Goal: Information Seeking & Learning: Find specific fact

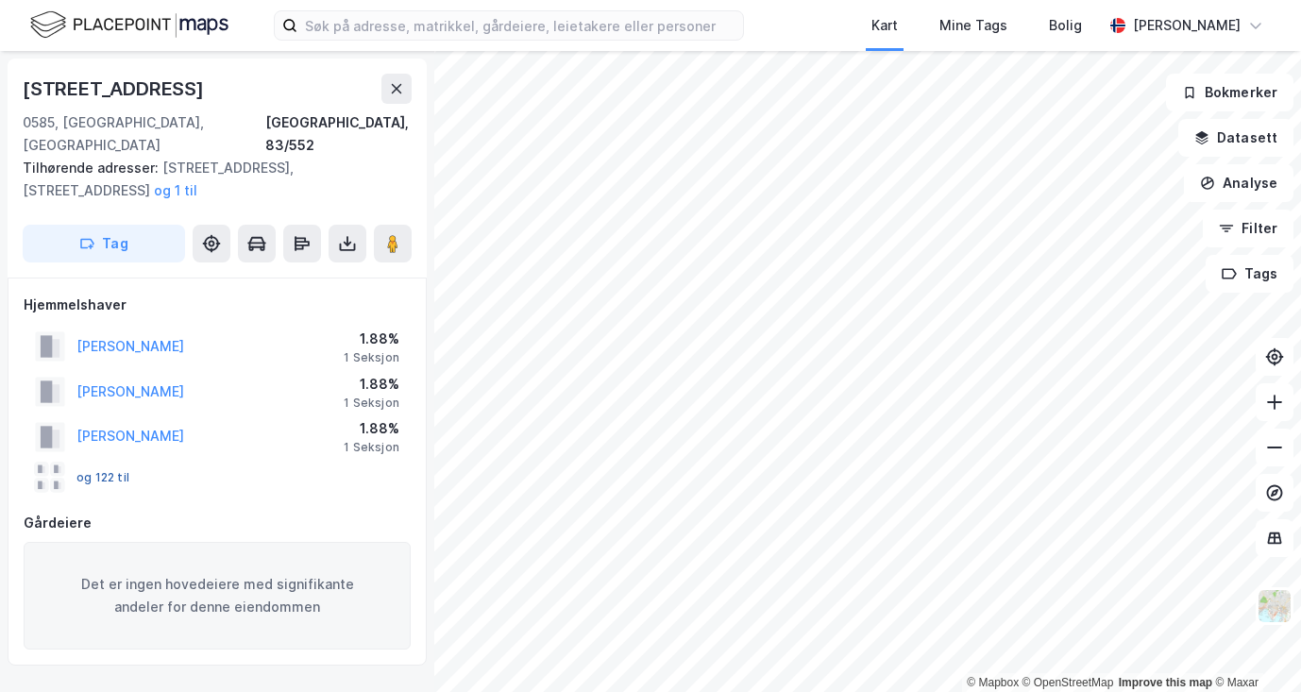
click at [0, 0] on button "og 122 til" at bounding box center [0, 0] width 0 height 0
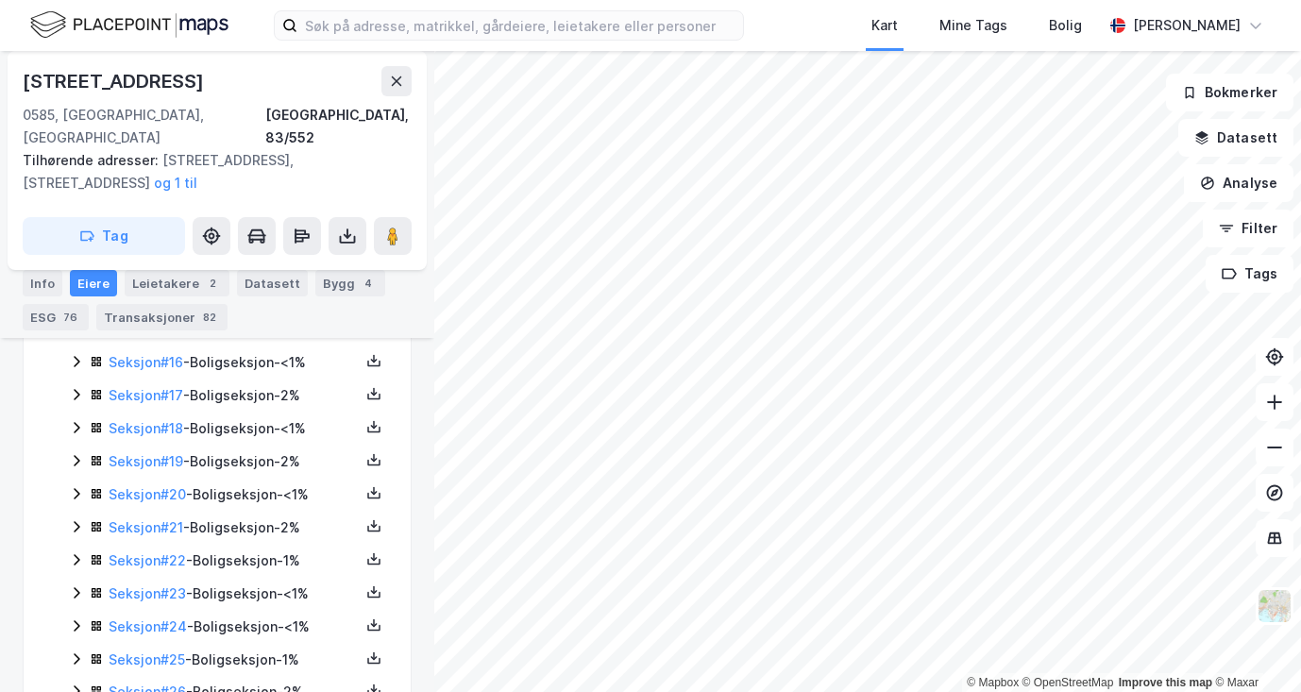
scroll to position [943, 0]
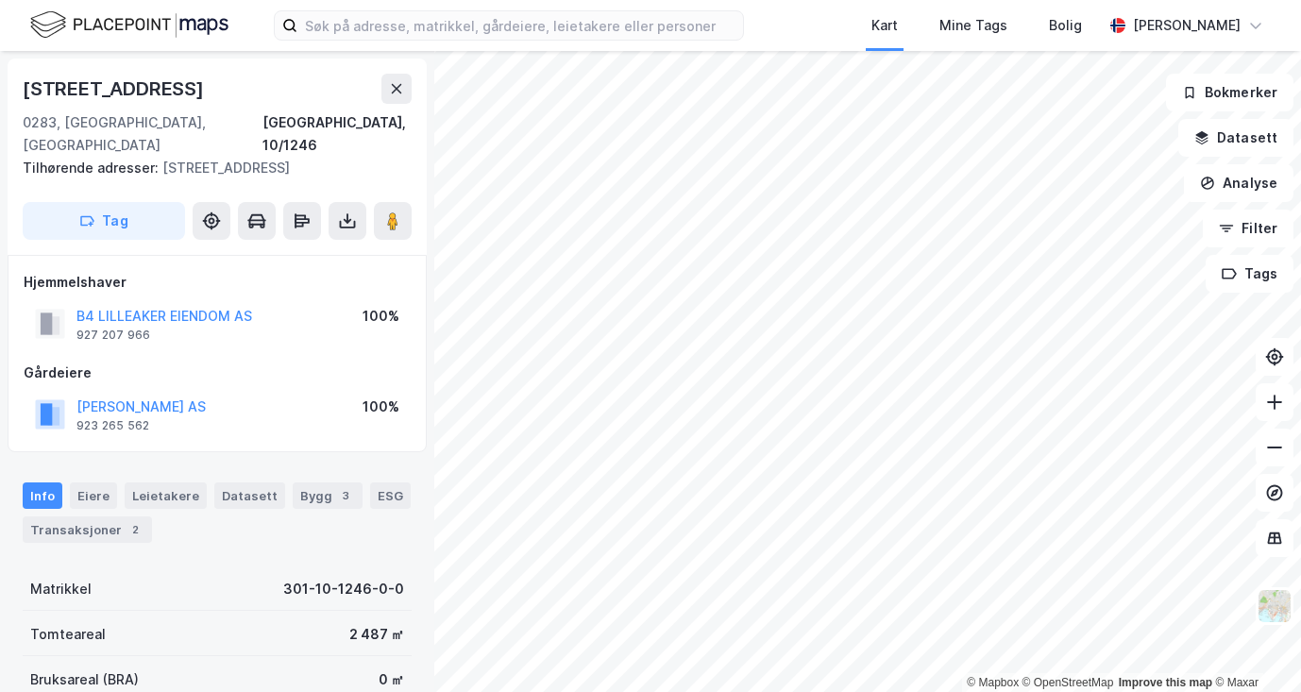
drag, startPoint x: 208, startPoint y: 90, endPoint x: -8, endPoint y: 89, distance: 215.3
click at [0, 89] on html "Kart Mine Tags Bolig Kjetil Haavardstad Jacobsen © Mapbox © OpenStreetMap Impro…" at bounding box center [650, 346] width 1301 height 692
copy div "© Mapbox © OpenStreetMap Improve this map © Maxar Lilleakerveien 28a"
drag, startPoint x: 183, startPoint y: 90, endPoint x: 21, endPoint y: 95, distance: 162.5
click at [21, 95] on div "[STREET_ADDRESS], 231/650 Tilhørende adresser: [STREET_ADDRESS] Tag" at bounding box center [217, 157] width 419 height 196
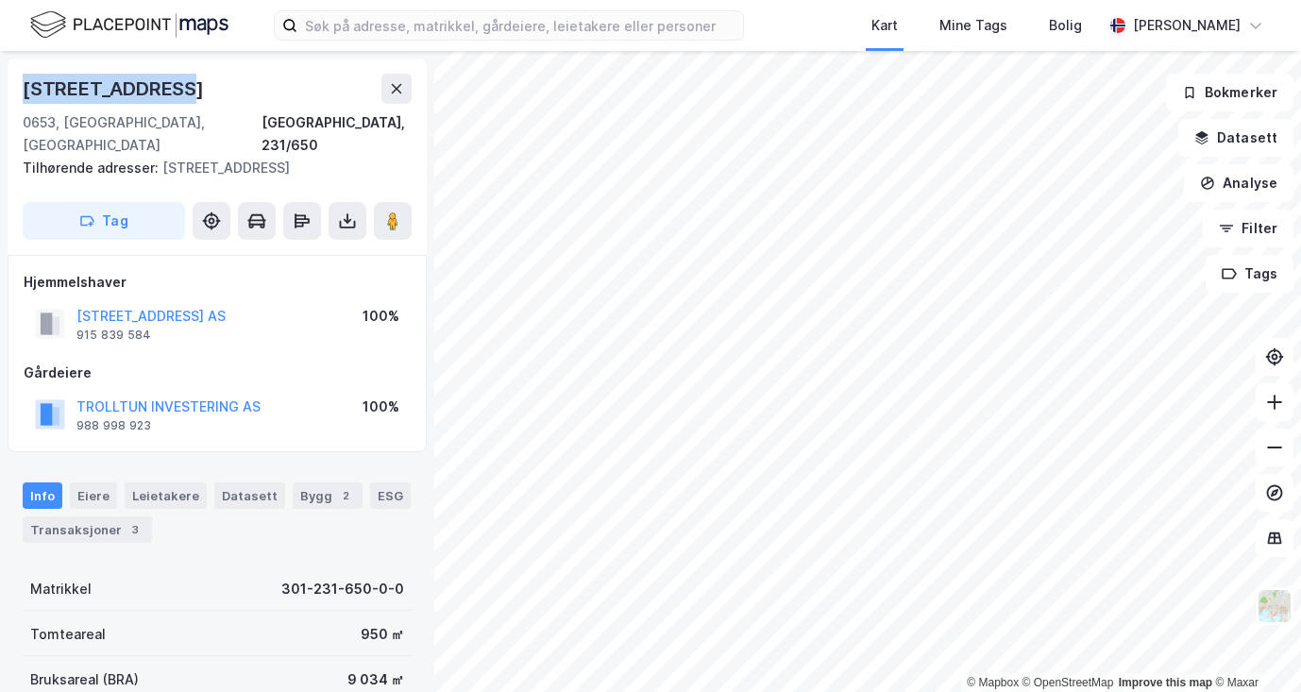
copy div "[STREET_ADDRESS]"
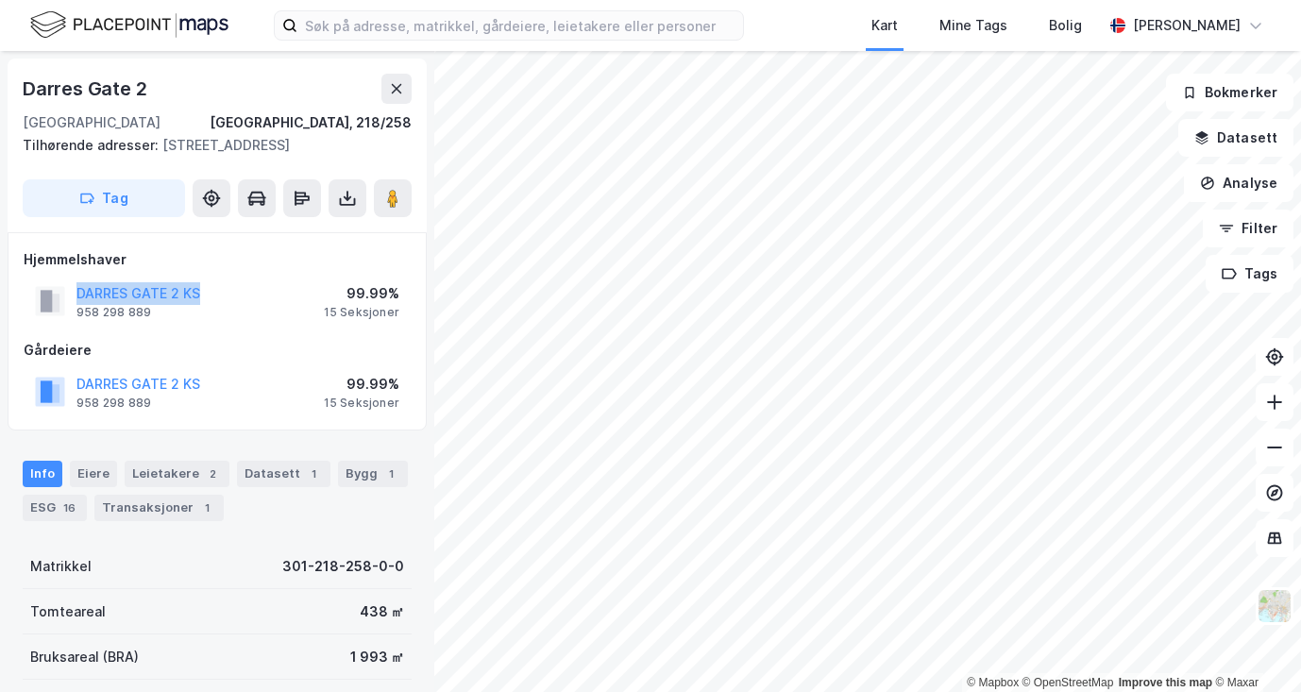
drag, startPoint x: 212, startPoint y: 292, endPoint x: 74, endPoint y: 290, distance: 137.9
click at [74, 290] on div "DARRES GATE 2 KS 958 298 889 99.99% 15 Seksjoner" at bounding box center [217, 301] width 387 height 45
copy button "DARRES GATE 2 KS"
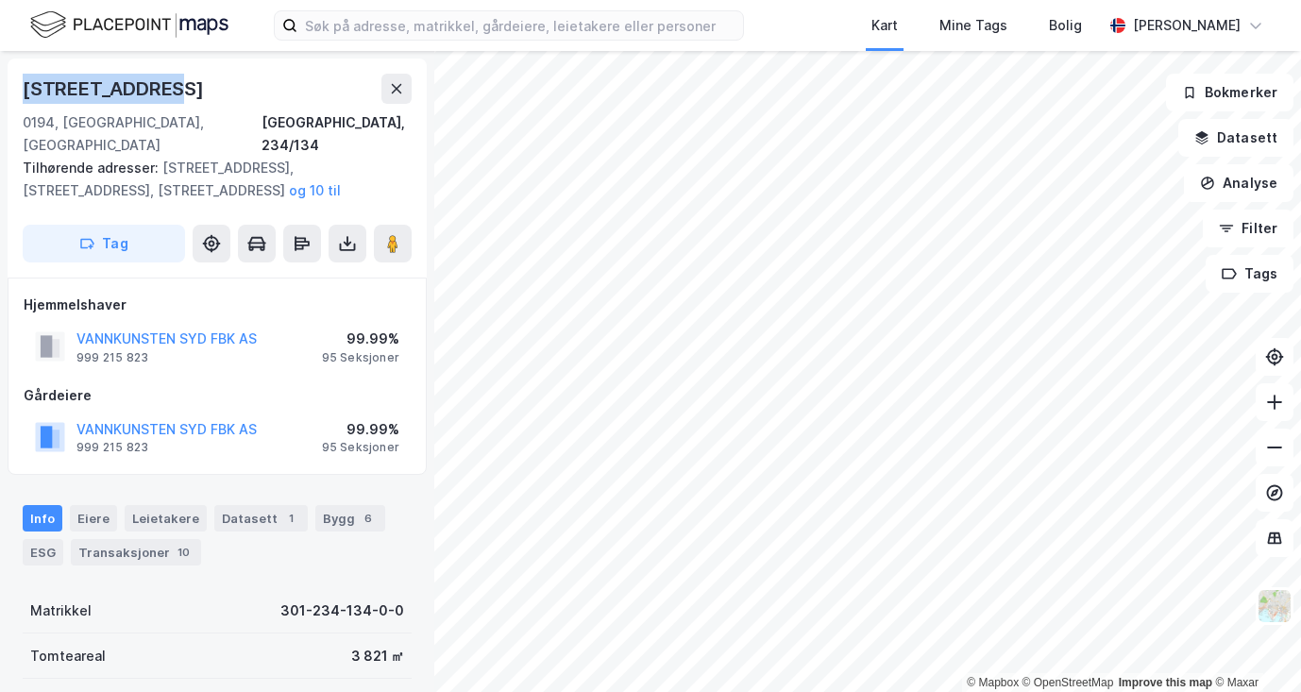
drag, startPoint x: 171, startPoint y: 87, endPoint x: 26, endPoint y: 94, distance: 144.7
click at [26, 94] on div "Rostockgata 61" at bounding box center [217, 89] width 389 height 30
copy div "Rostockgata 61"
drag, startPoint x: 261, startPoint y: 312, endPoint x: 60, endPoint y: 298, distance: 200.7
click at [60, 298] on div "Hjemmelshaver VANNKUNSTEN SYD FBK AS 999 215 823 99.99% 95 Seksjoner" at bounding box center [217, 332] width 387 height 76
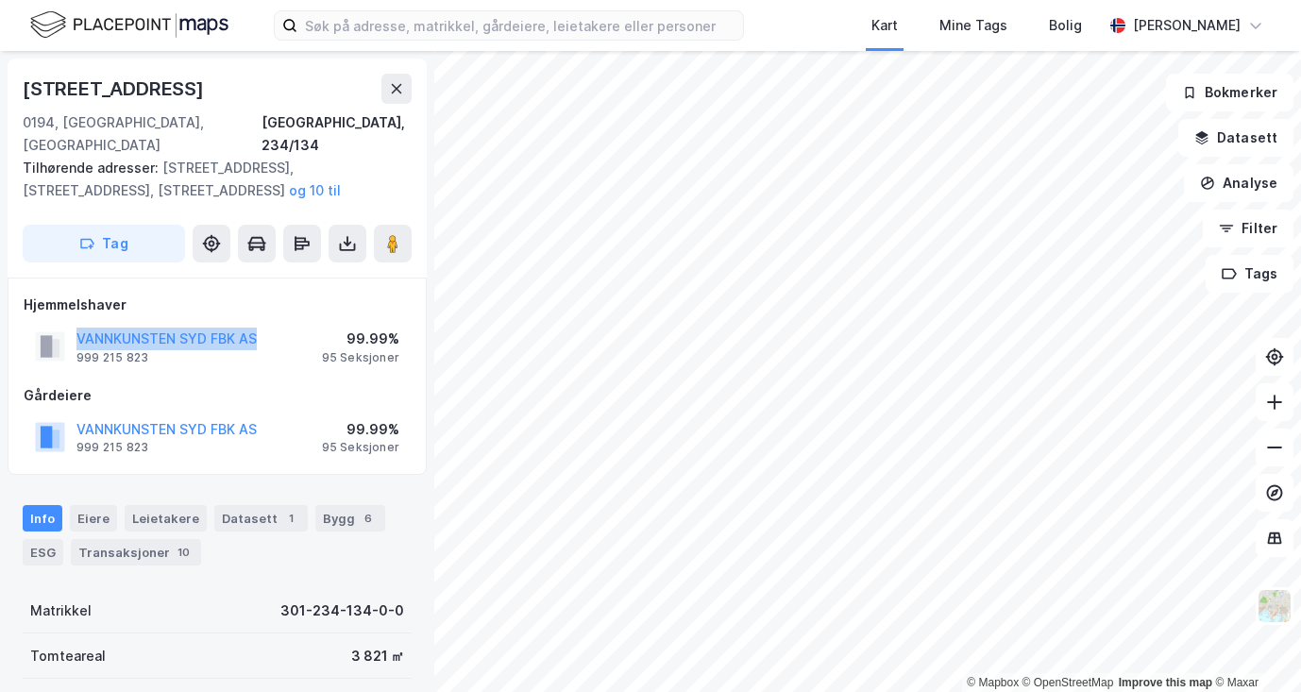
copy button "VANNKUNSTEN SYD FBK AS"
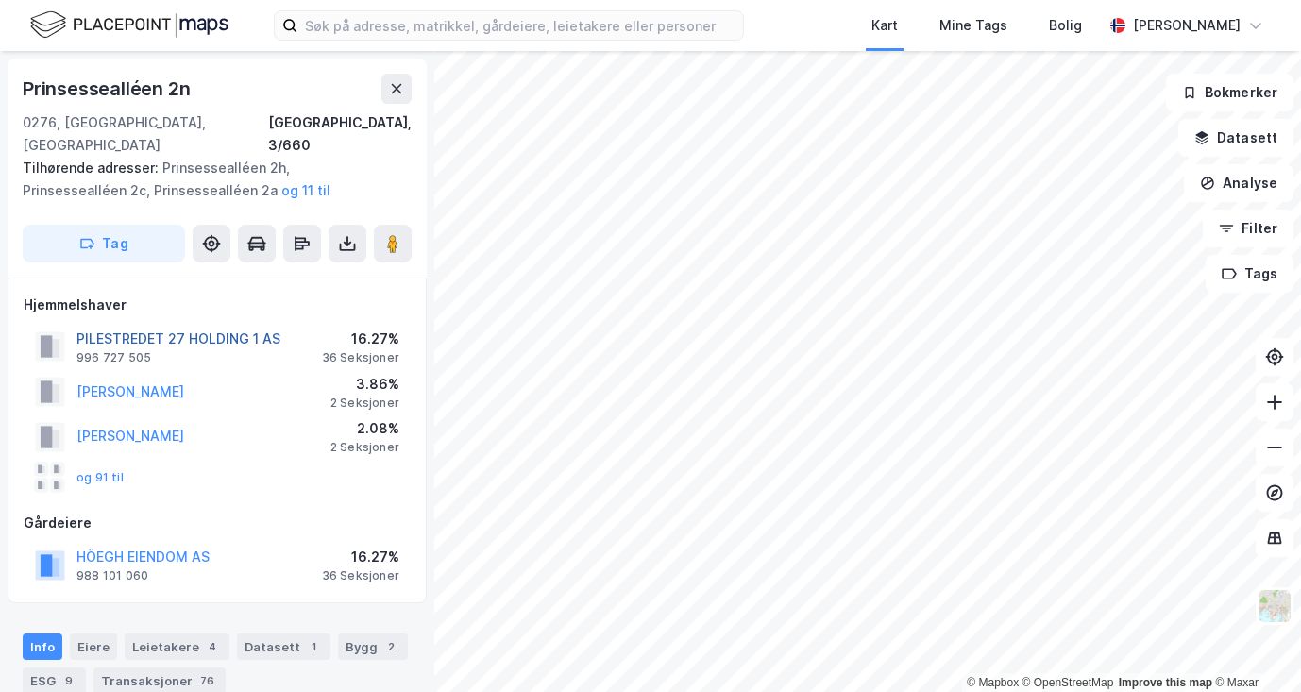
click at [0, 0] on button "PILESTREDET 27 HOLDING 1 AS" at bounding box center [0, 0] width 0 height 0
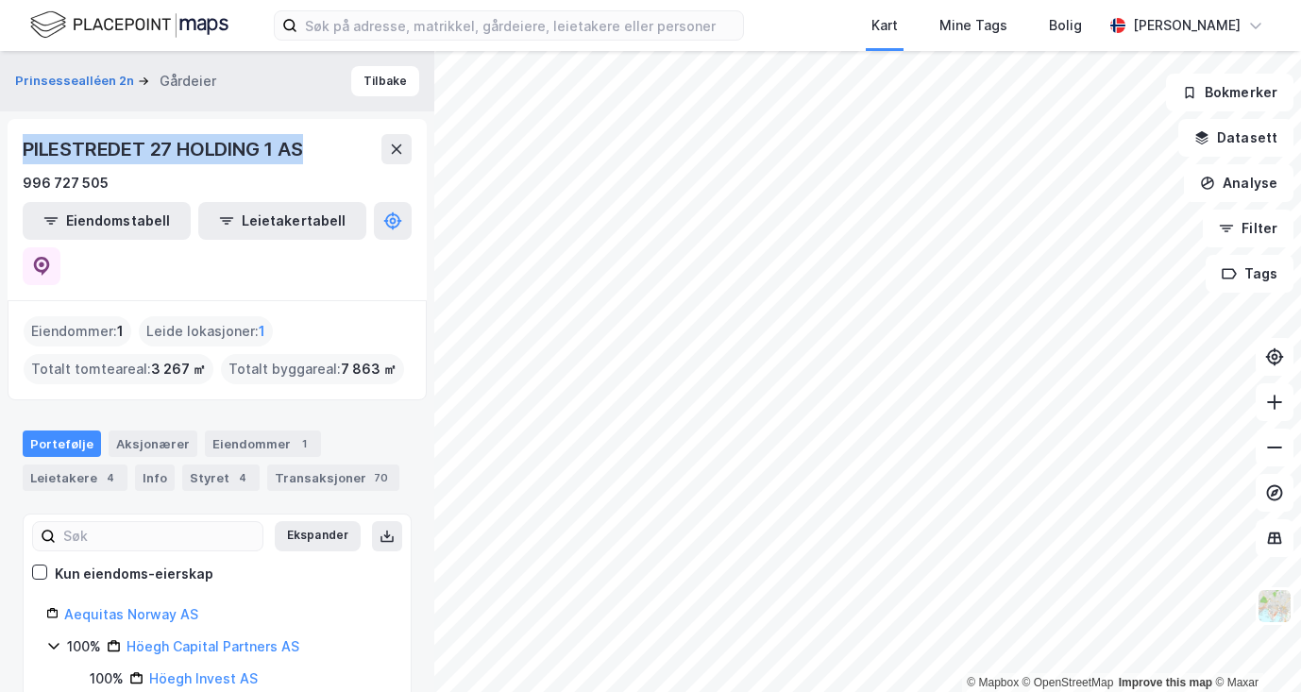
drag, startPoint x: 317, startPoint y: 153, endPoint x: 1, endPoint y: 148, distance: 316.4
click at [1, 148] on div "Prinsessealléen 2n Gårdeier Tilbake PILESTREDET 27 HOLDING 1 AS 996 727 505 Eie…" at bounding box center [217, 371] width 434 height 641
copy div "PILESTREDET 27 HOLDING 1 AS"
click at [417, 26] on input at bounding box center [521, 25] width 446 height 28
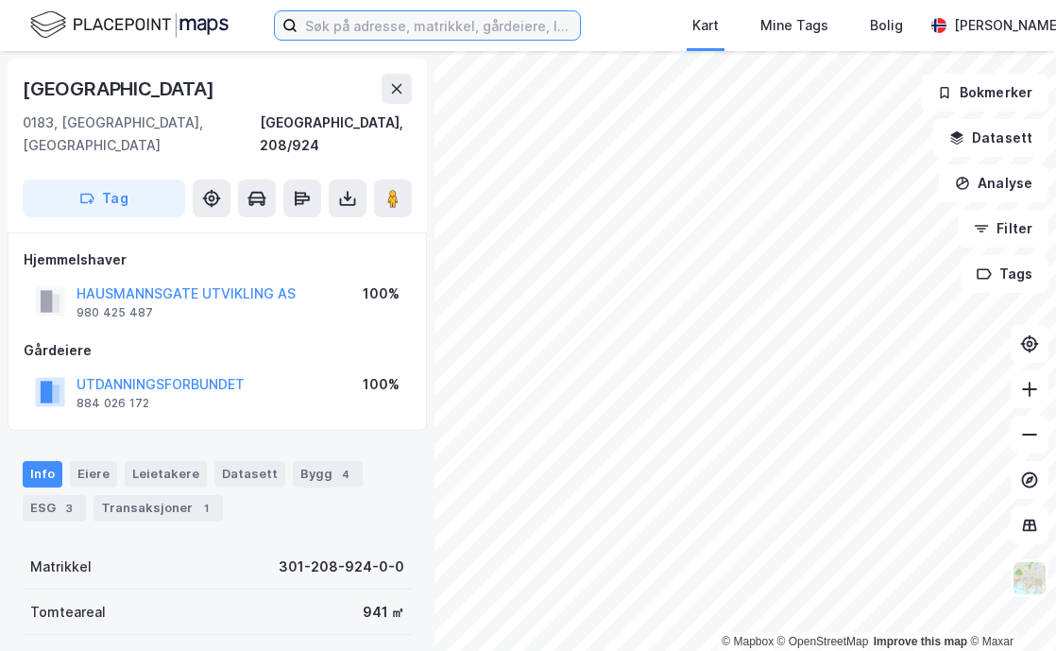
click at [355, 26] on input at bounding box center [439, 25] width 282 height 28
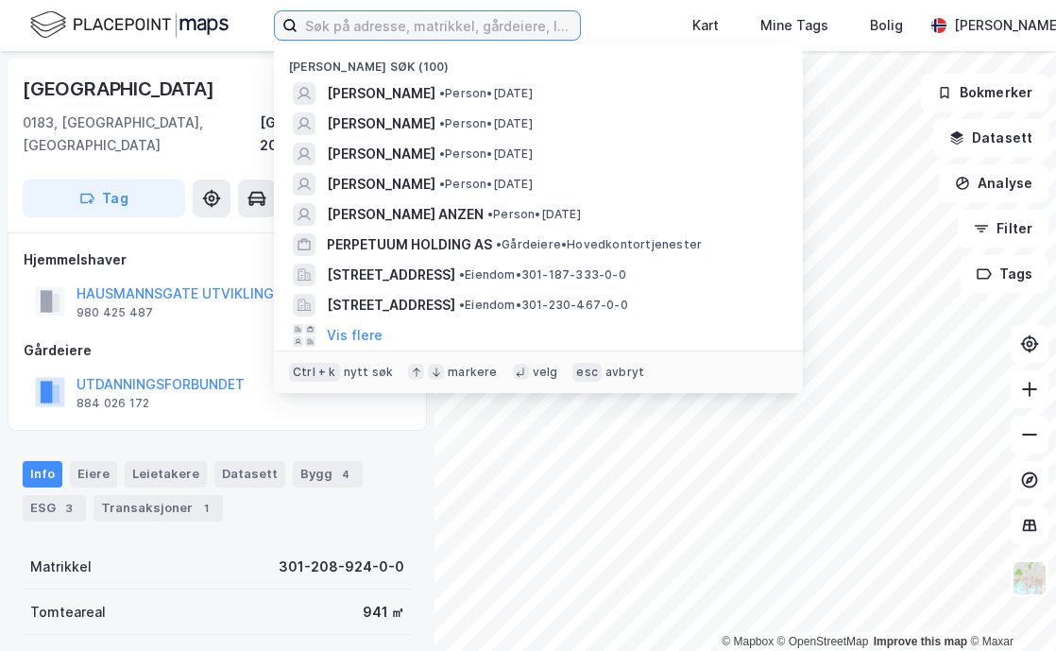
paste input "KONOWS HAGER AS"
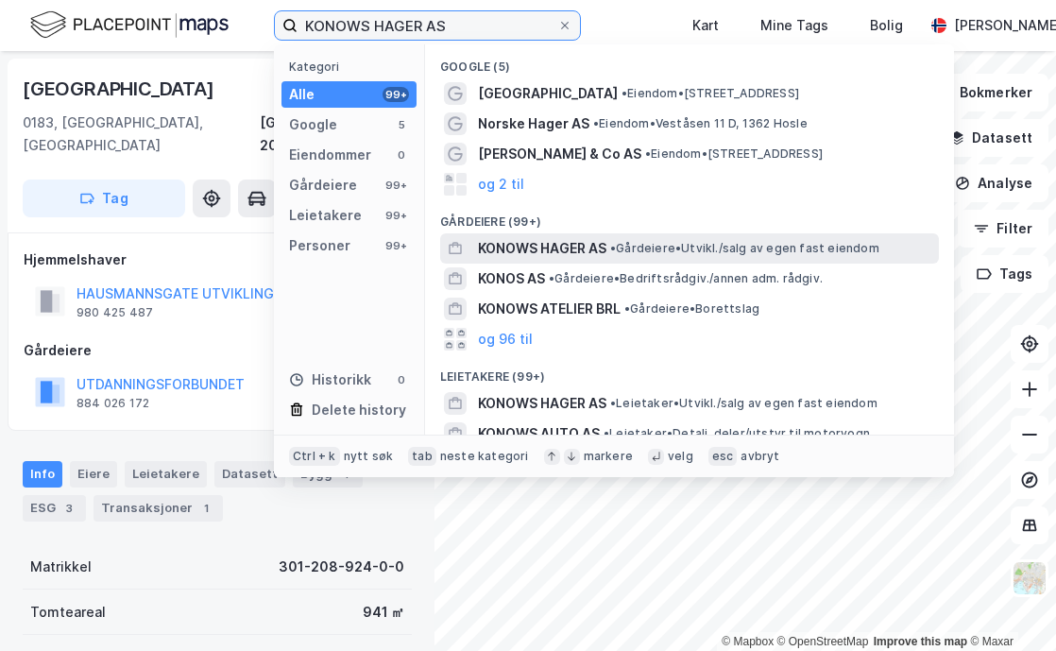
type input "KONOWS HAGER AS"
click at [563, 243] on span "KONOWS HAGER AS" at bounding box center [542, 248] width 128 height 23
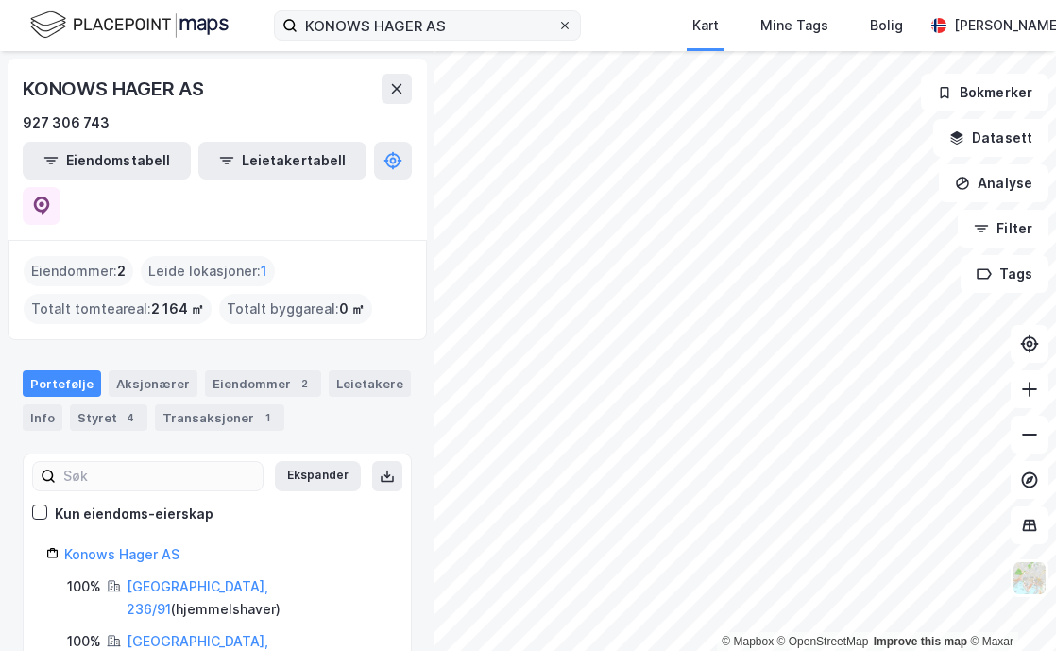
click at [566, 31] on div at bounding box center [564, 25] width 11 height 15
click at [557, 31] on input "KONOWS HAGER AS" at bounding box center [428, 25] width 260 height 28
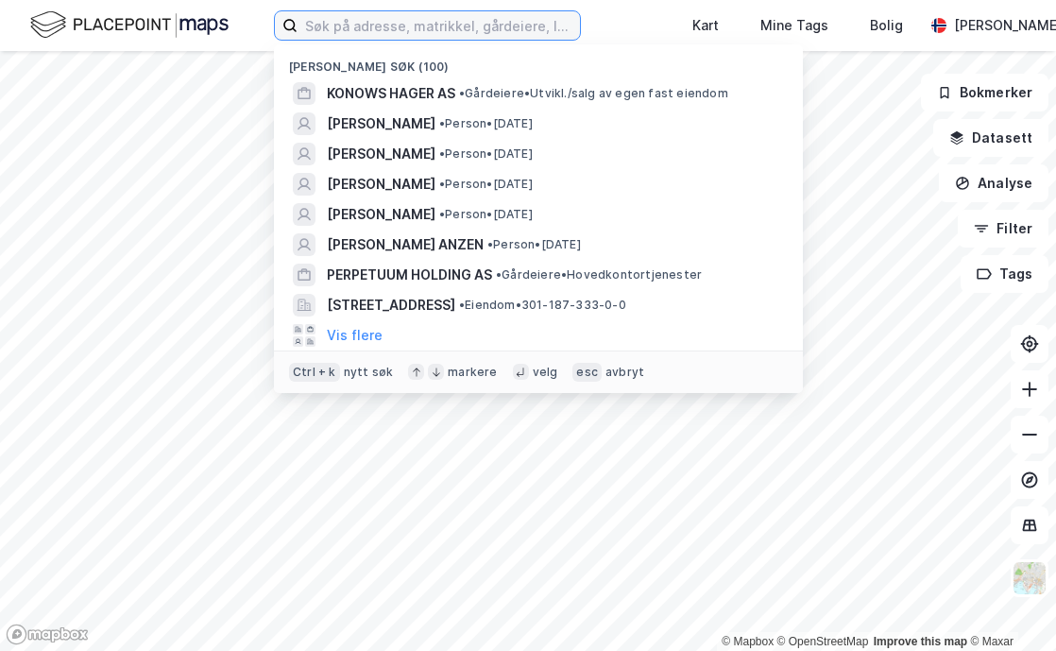
paste input "[STREET_ADDRESS] AS"
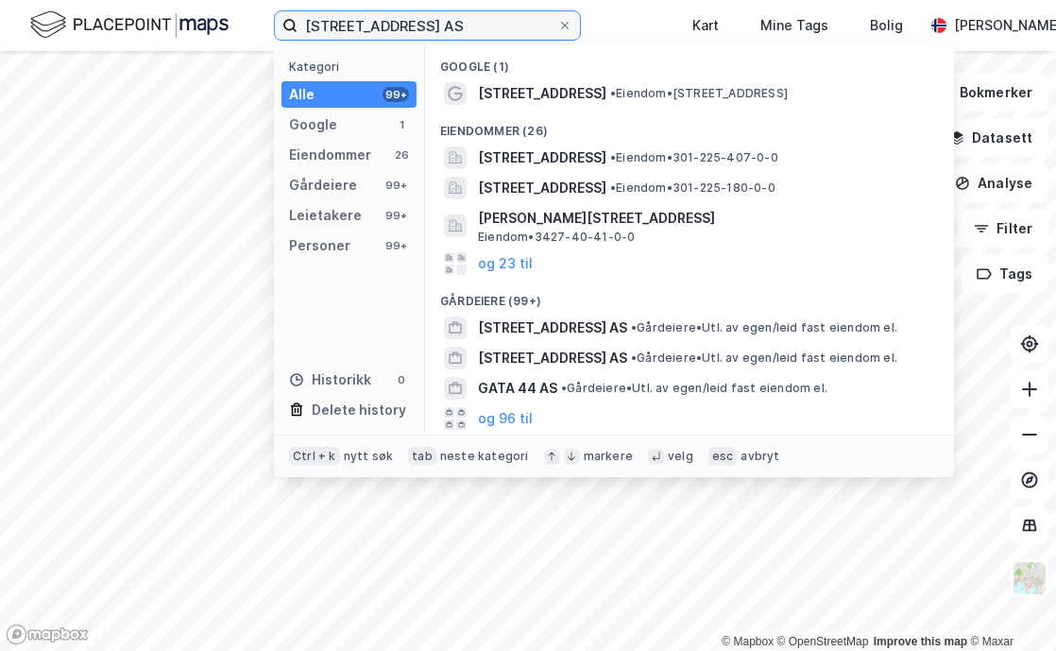
type input "[STREET_ADDRESS] AS"
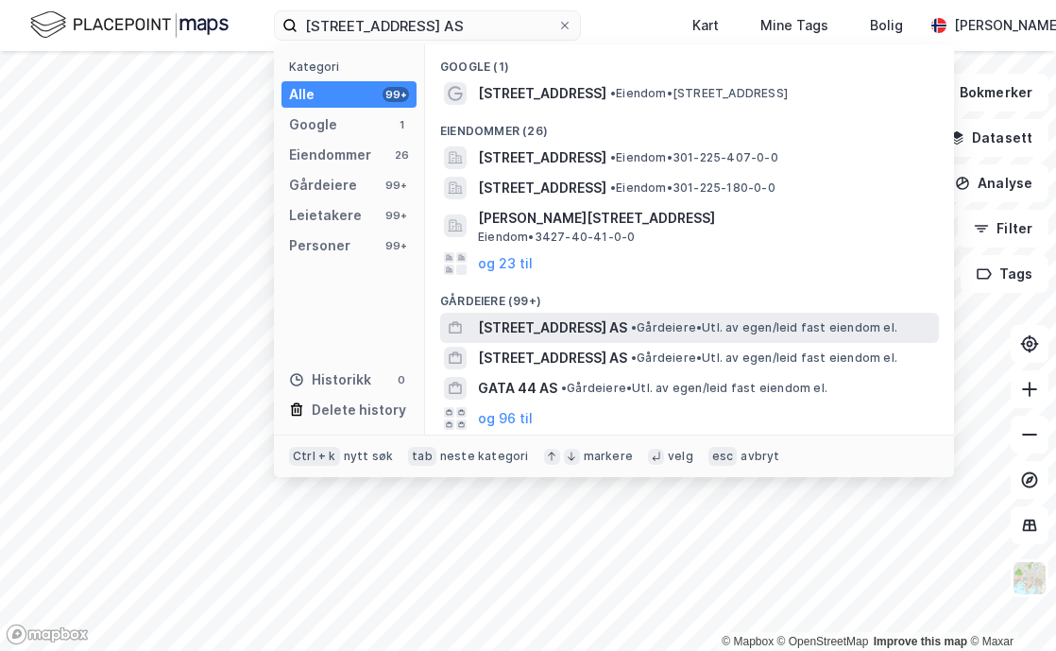
click at [576, 318] on span "[STREET_ADDRESS] AS" at bounding box center [552, 327] width 149 height 23
